Goal: Information Seeking & Learning: Check status

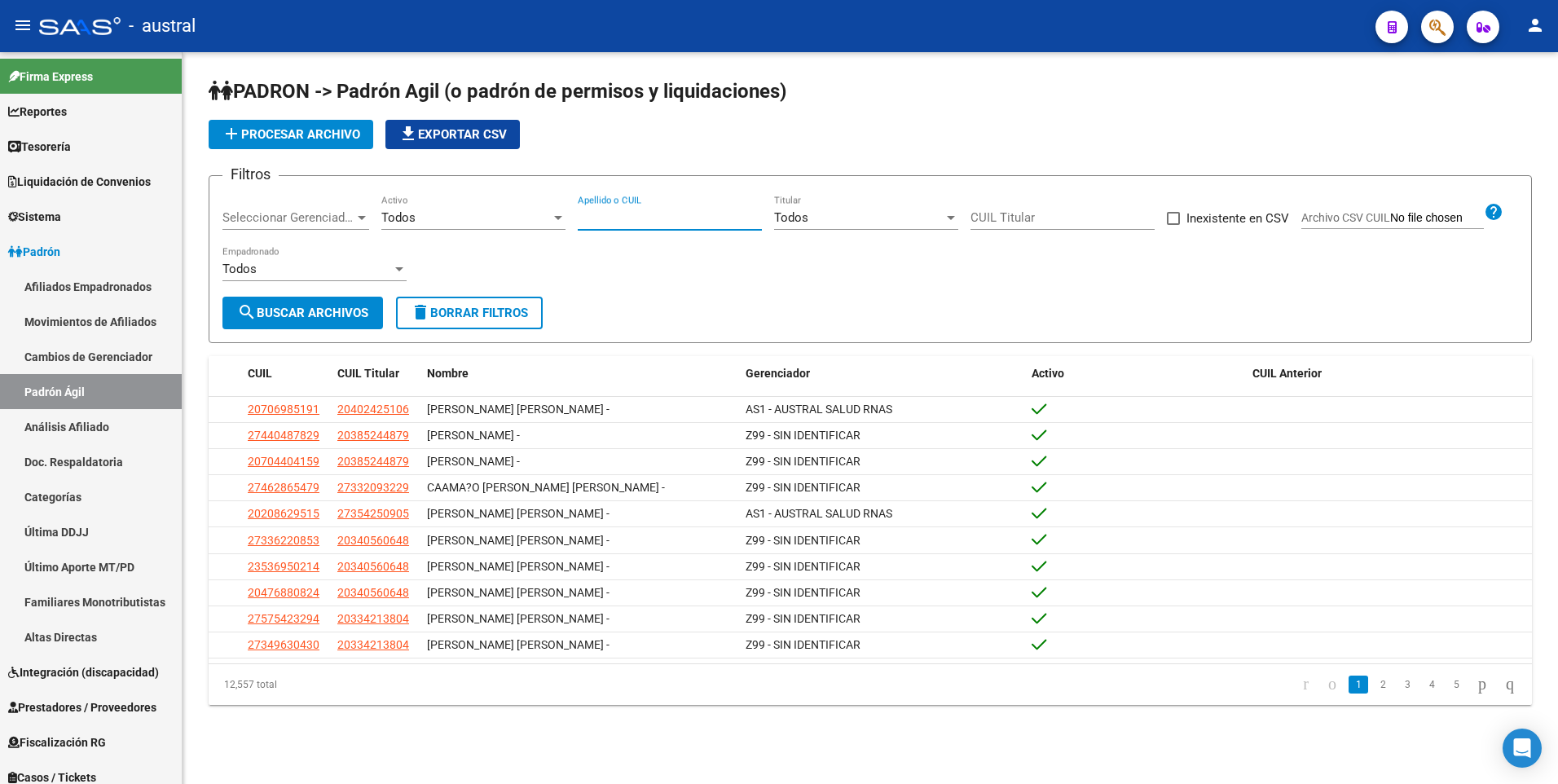
click at [682, 211] on input "Apellido o CUIL" at bounding box center [670, 218] width 185 height 15
paste input "27-30915741-4"
type input "27-30915741-4"
click at [321, 304] on button "search Buscar Archivos" at bounding box center [303, 312] width 160 height 32
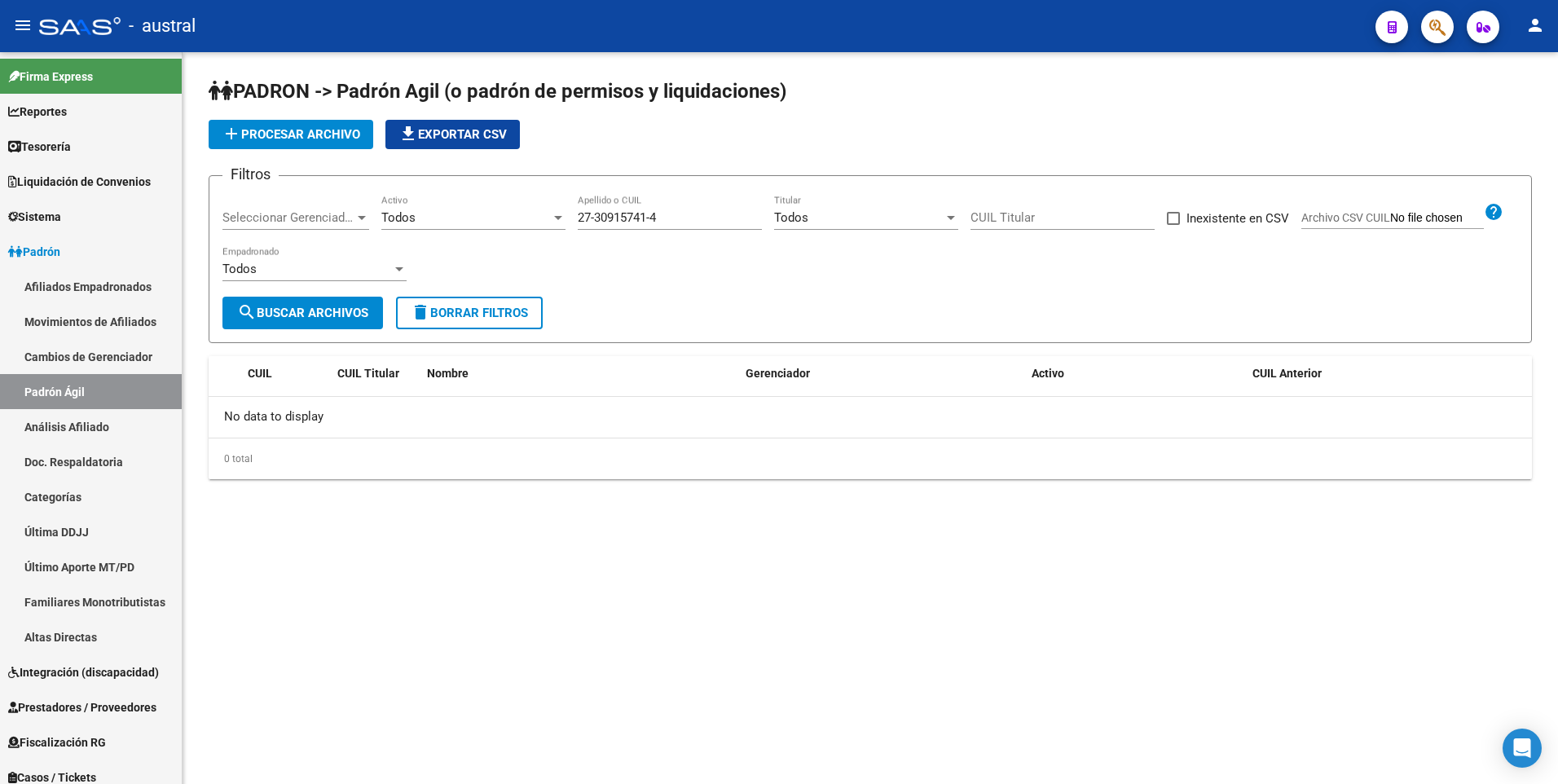
click at [1078, 219] on input "CUIL Titular" at bounding box center [1063, 218] width 185 height 15
paste input "27-30915741-4"
type input "27-30915741-4"
click at [306, 310] on span "search Buscar Archivos" at bounding box center [302, 312] width 131 height 15
drag, startPoint x: 700, startPoint y: 211, endPoint x: 514, endPoint y: 211, distance: 186.0
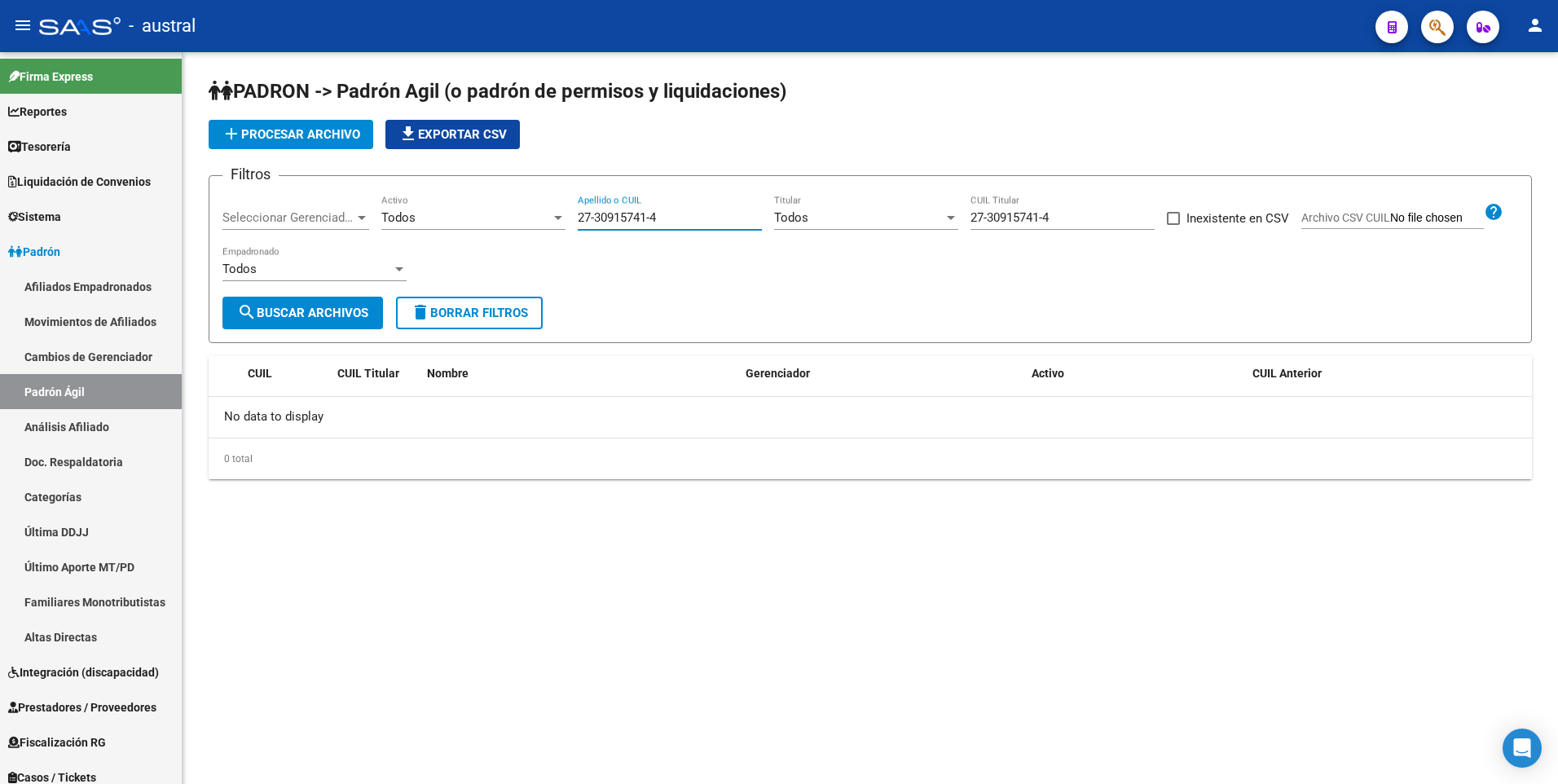
click at [514, 211] on div "Filtros Seleccionar Gerenciador Seleccionar Gerenciador Todos Activo 27-3091574…" at bounding box center [870, 243] width 1295 height 108
click at [300, 305] on button "search Buscar Archivos" at bounding box center [303, 312] width 160 height 32
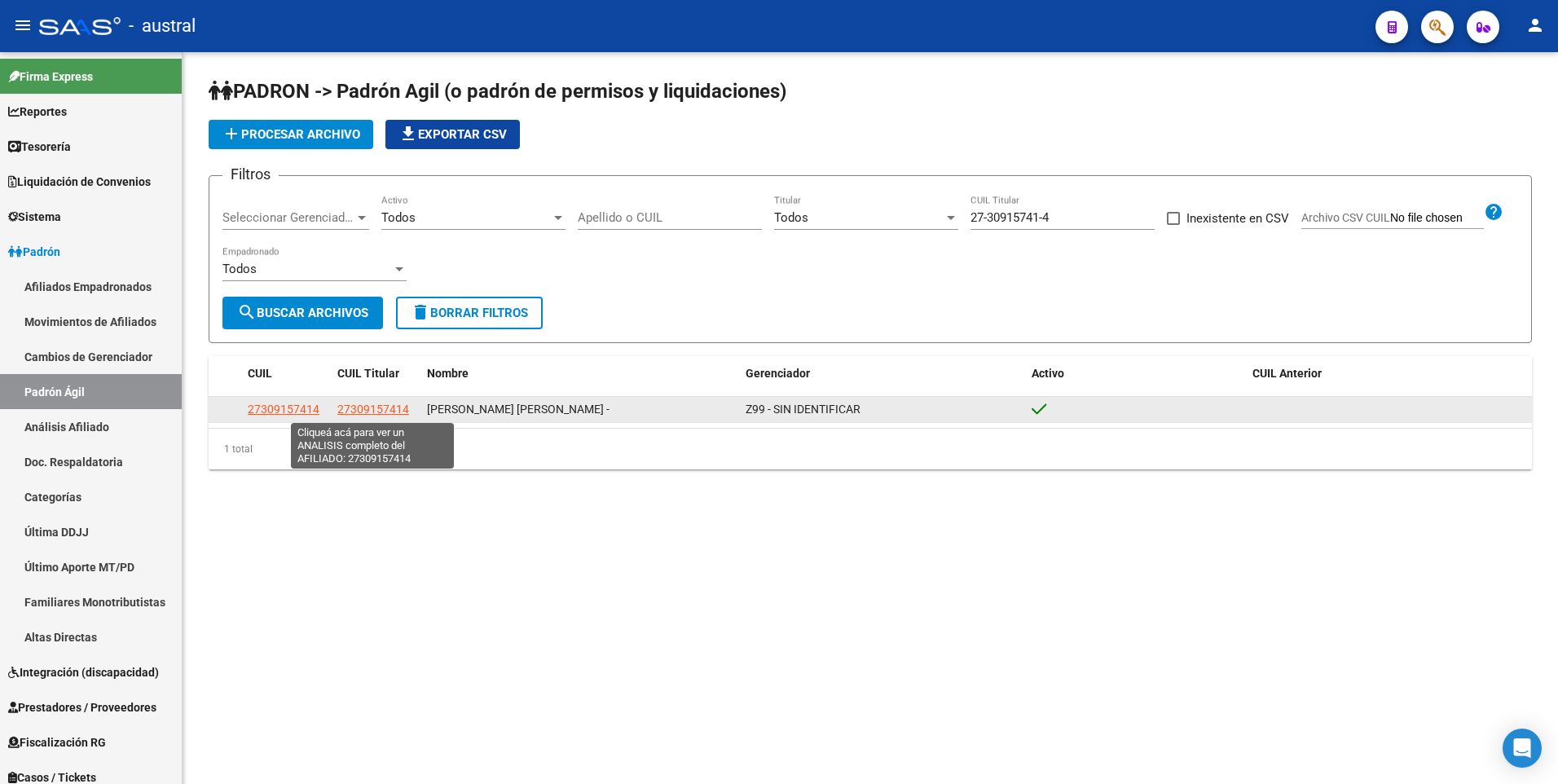
click at [388, 408] on span "27309157414" at bounding box center [373, 408] width 71 height 13
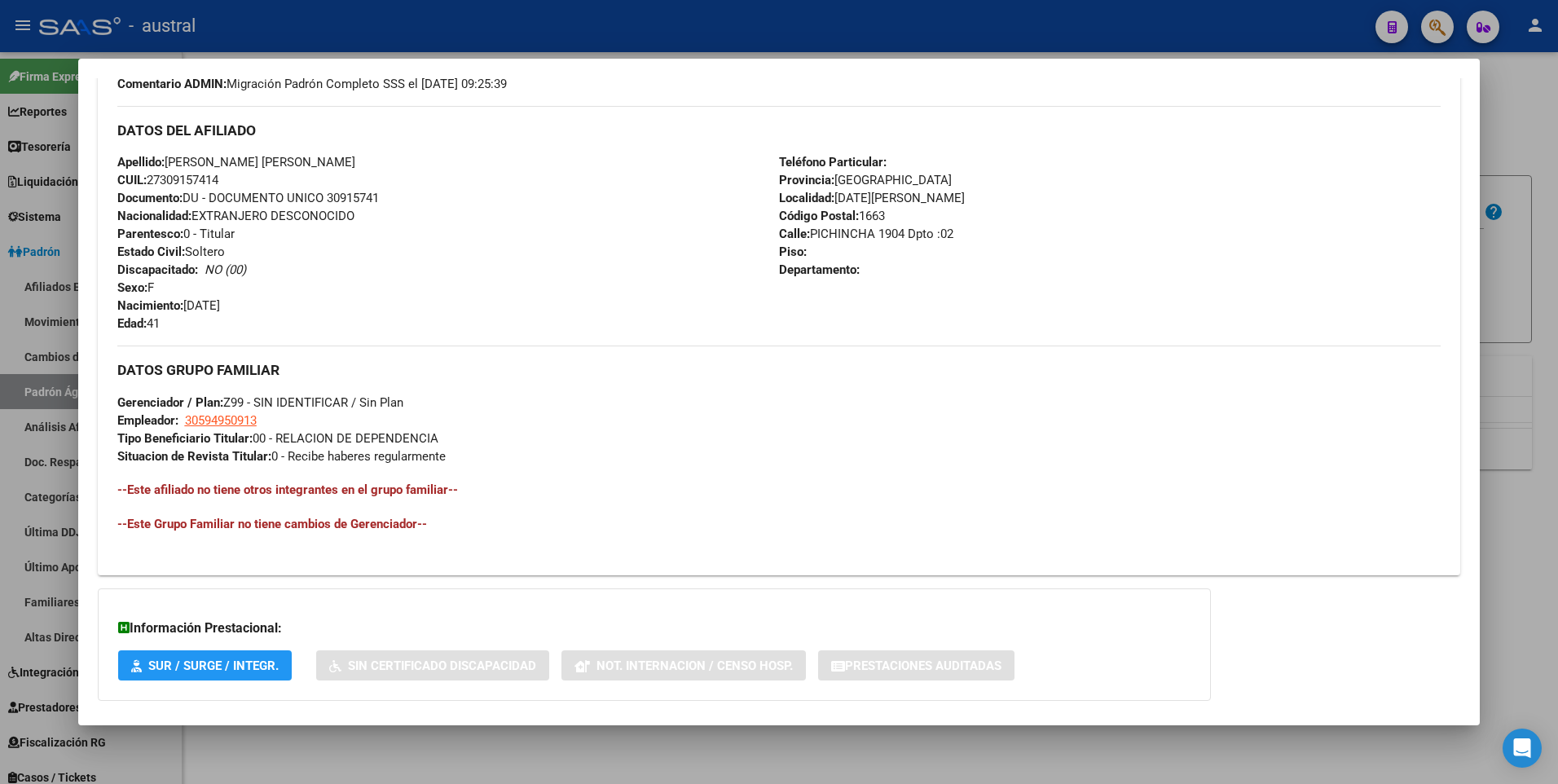
scroll to position [539, 0]
